Goal: Transaction & Acquisition: Book appointment/travel/reservation

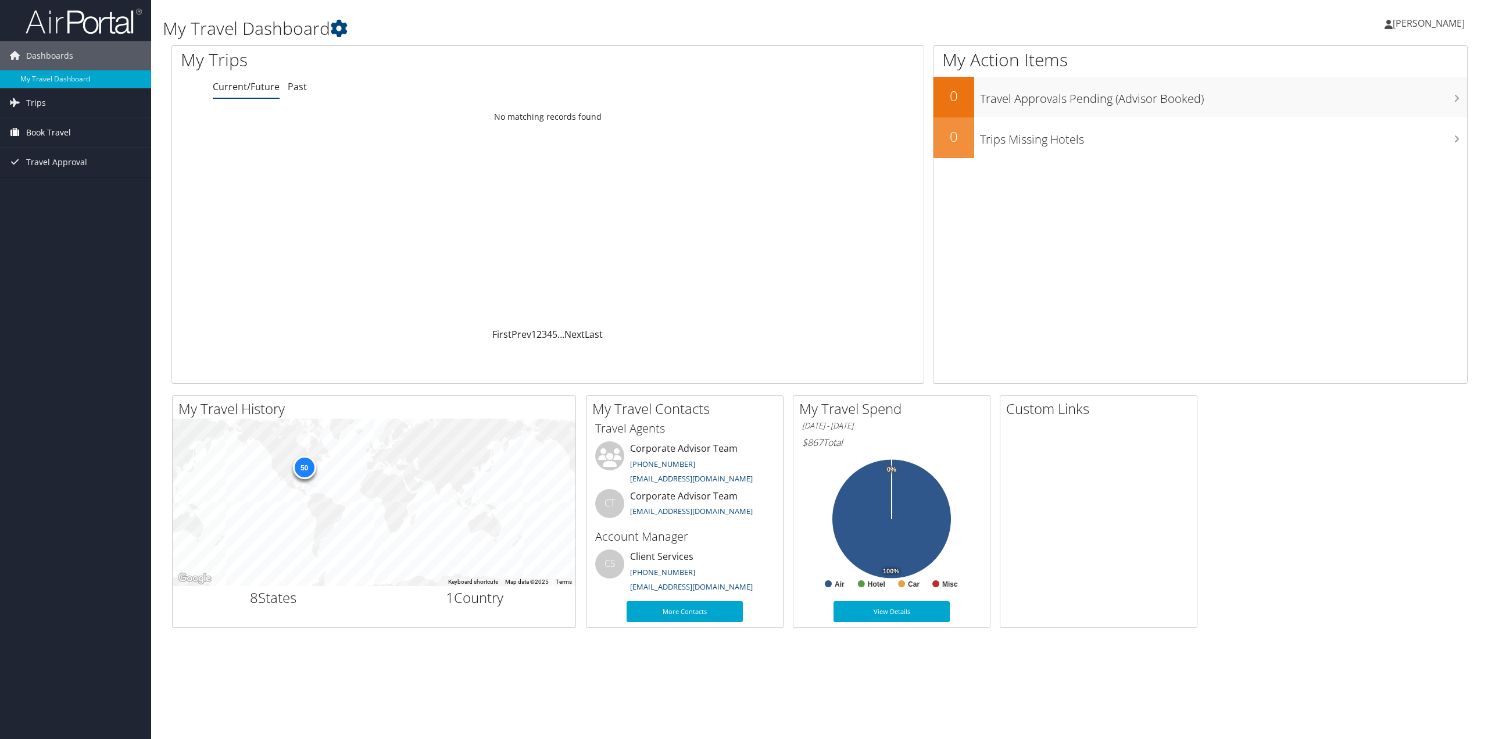
click at [60, 127] on span "Book Travel" at bounding box center [48, 132] width 45 height 29
click at [67, 191] on link "Book/Manage Online Trips" at bounding box center [75, 190] width 151 height 17
